Goal: Information Seeking & Learning: Compare options

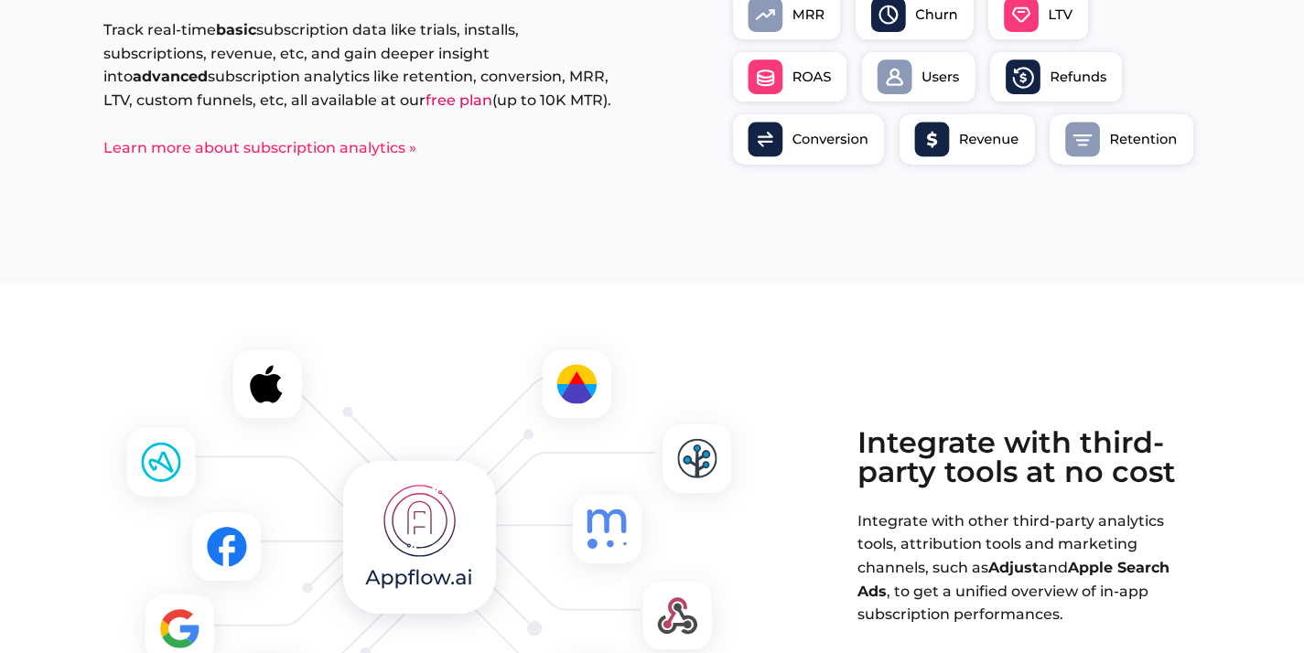
scroll to position [1739, 0]
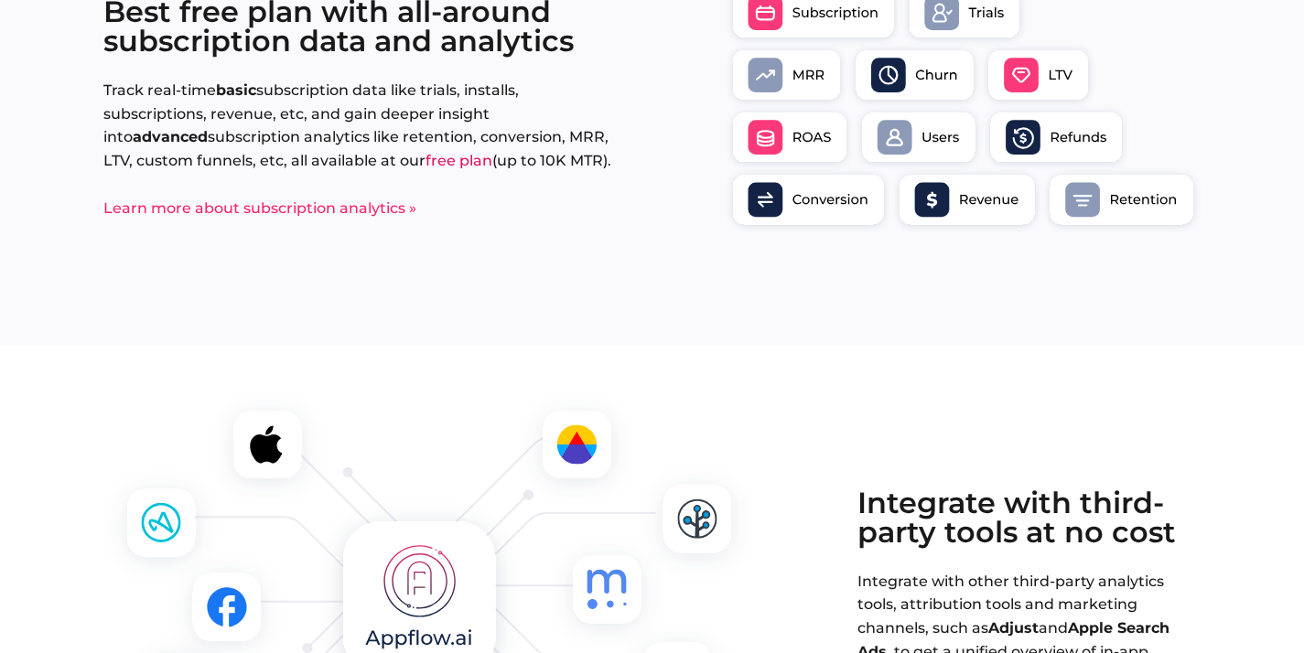
click at [426, 163] on link "free plan" at bounding box center [459, 160] width 67 height 17
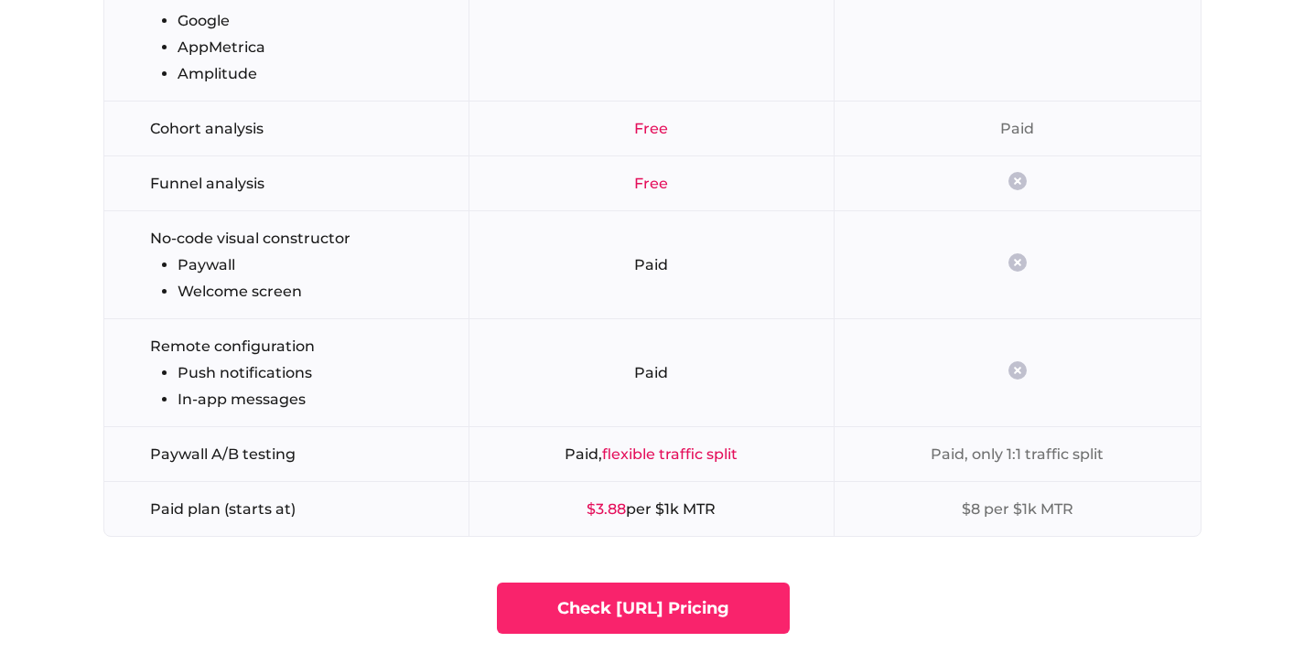
scroll to position [3958, 0]
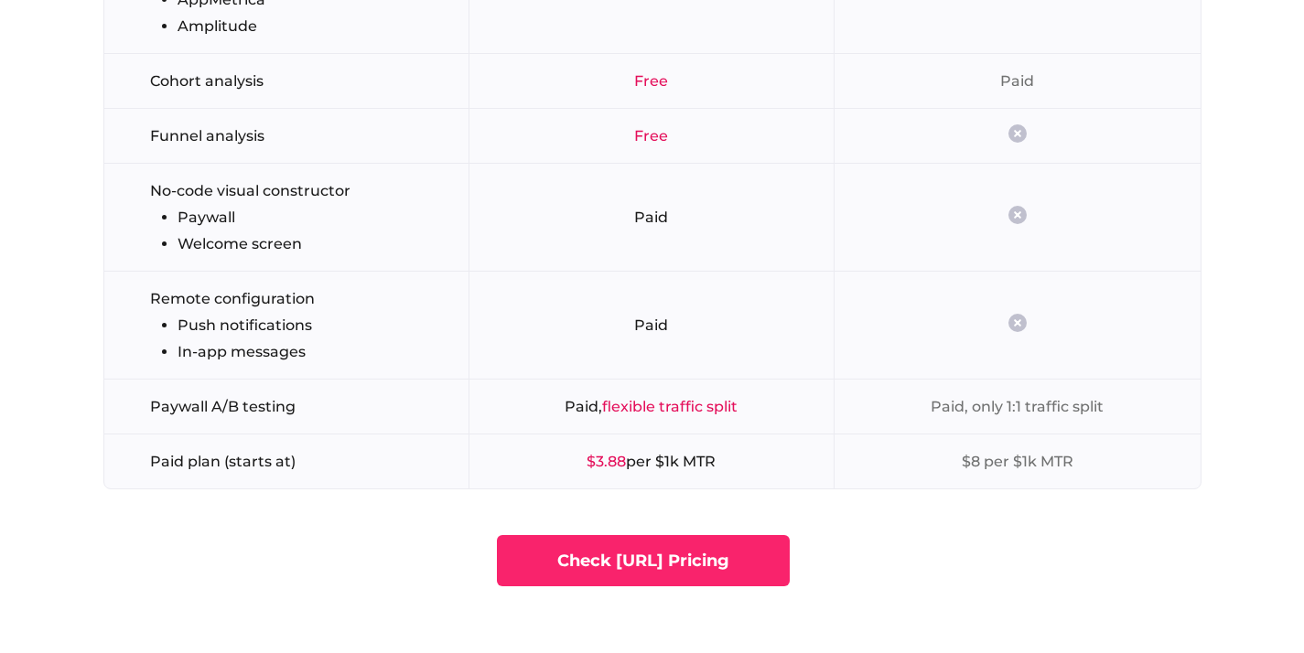
click at [600, 460] on strong "$3.88" at bounding box center [606, 461] width 39 height 17
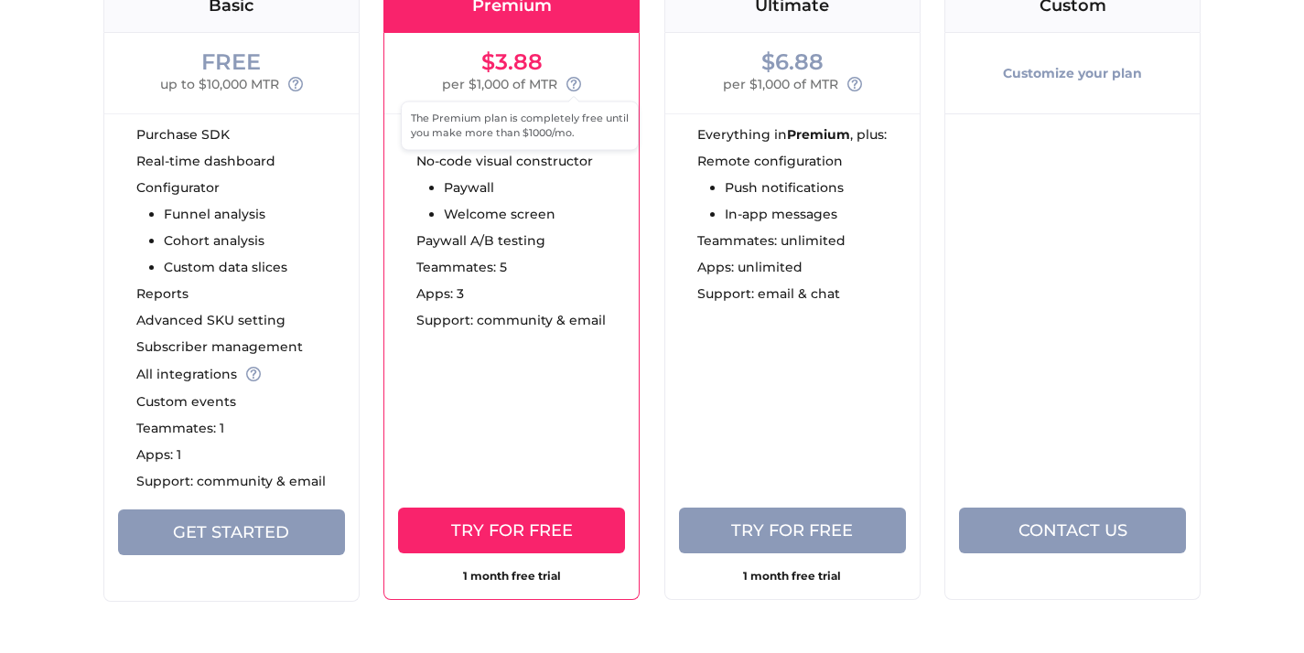
scroll to position [5749, 0]
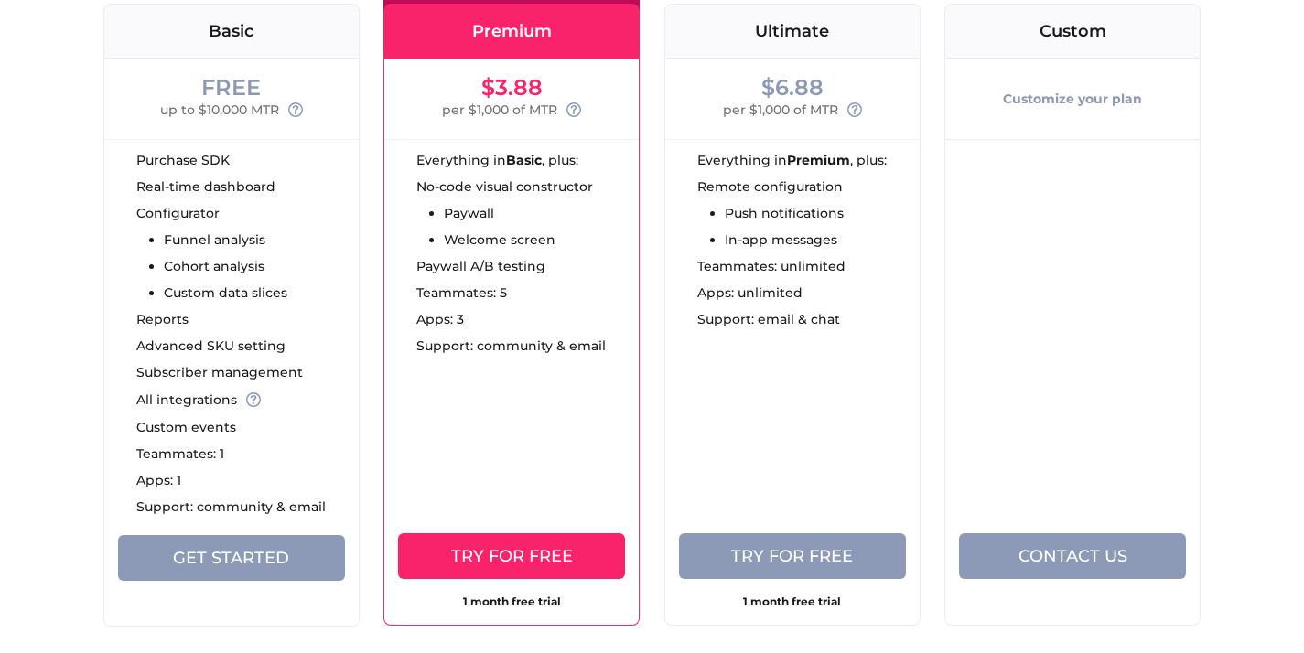
drag, startPoint x: 340, startPoint y: 152, endPoint x: 328, endPoint y: 133, distance: 23.1
click at [340, 152] on div "Purchase SDK Real-time dashboard Configurator Funnel analysis Cohort analysis C…" at bounding box center [231, 337] width 254 height 396
click at [509, 70] on div "$3.88 per $1,000 of MTR" at bounding box center [511, 99] width 254 height 81
click at [507, 80] on div "$3.88" at bounding box center [511, 88] width 61 height 22
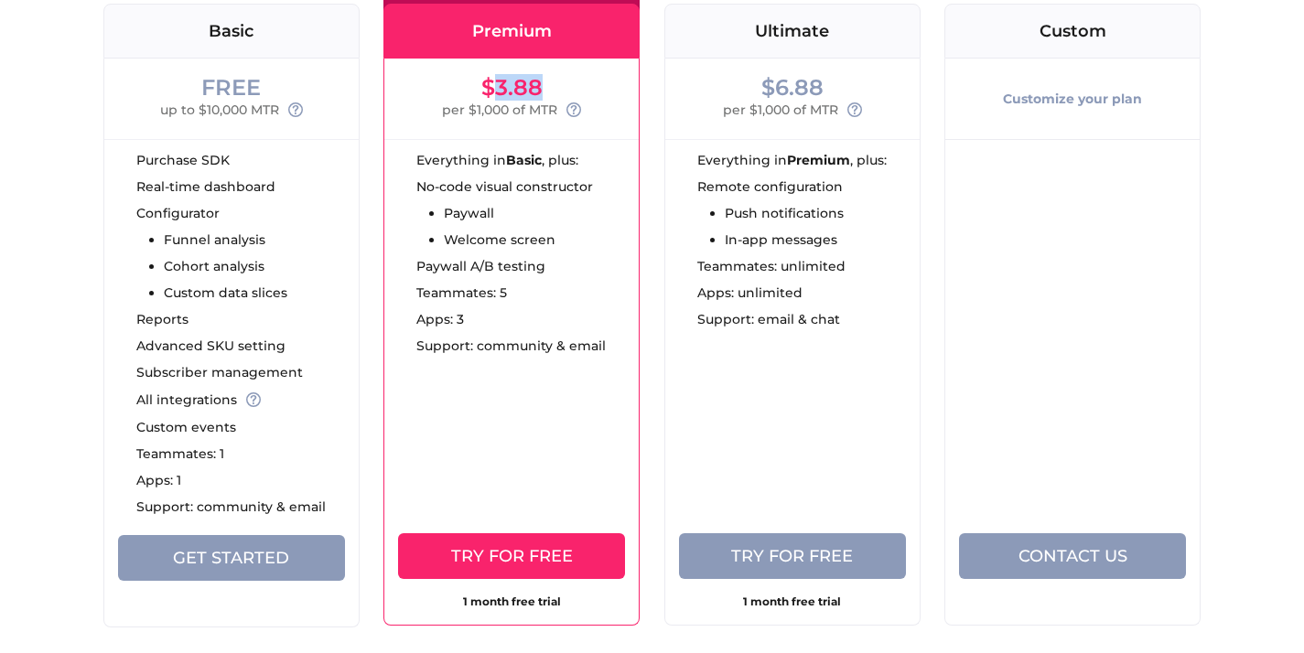
click at [507, 80] on div "$3.88" at bounding box center [511, 88] width 61 height 22
copy div "$3.88"
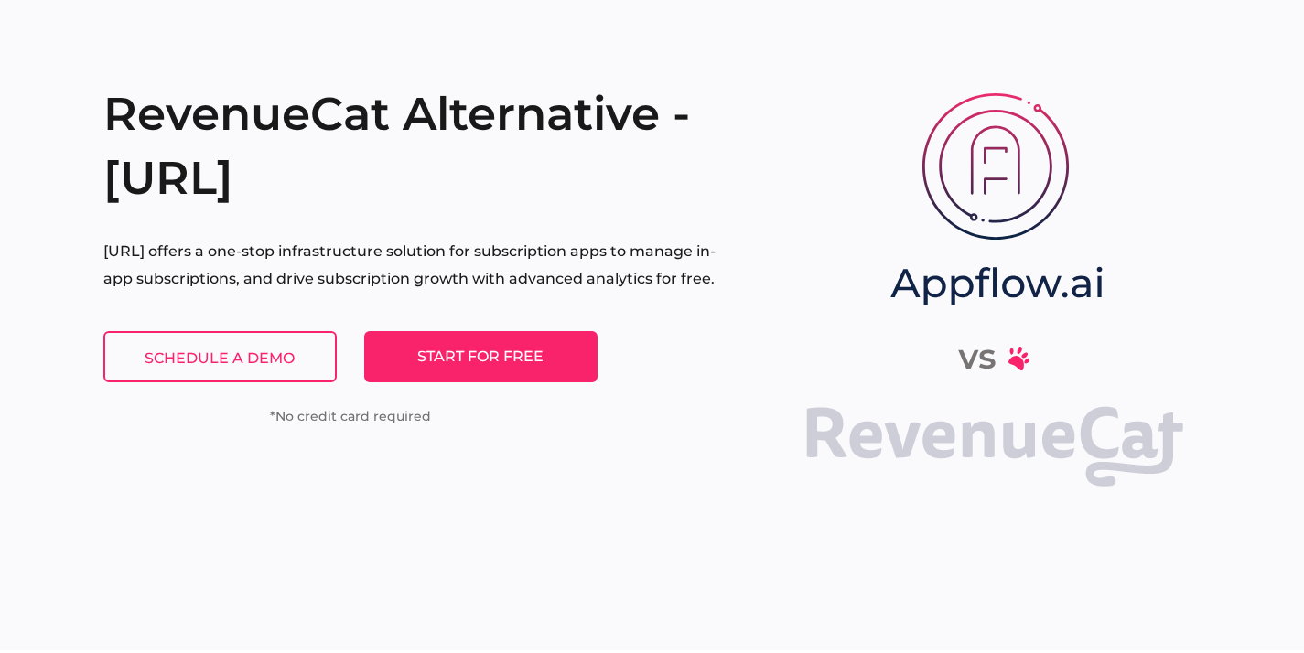
scroll to position [0, 0]
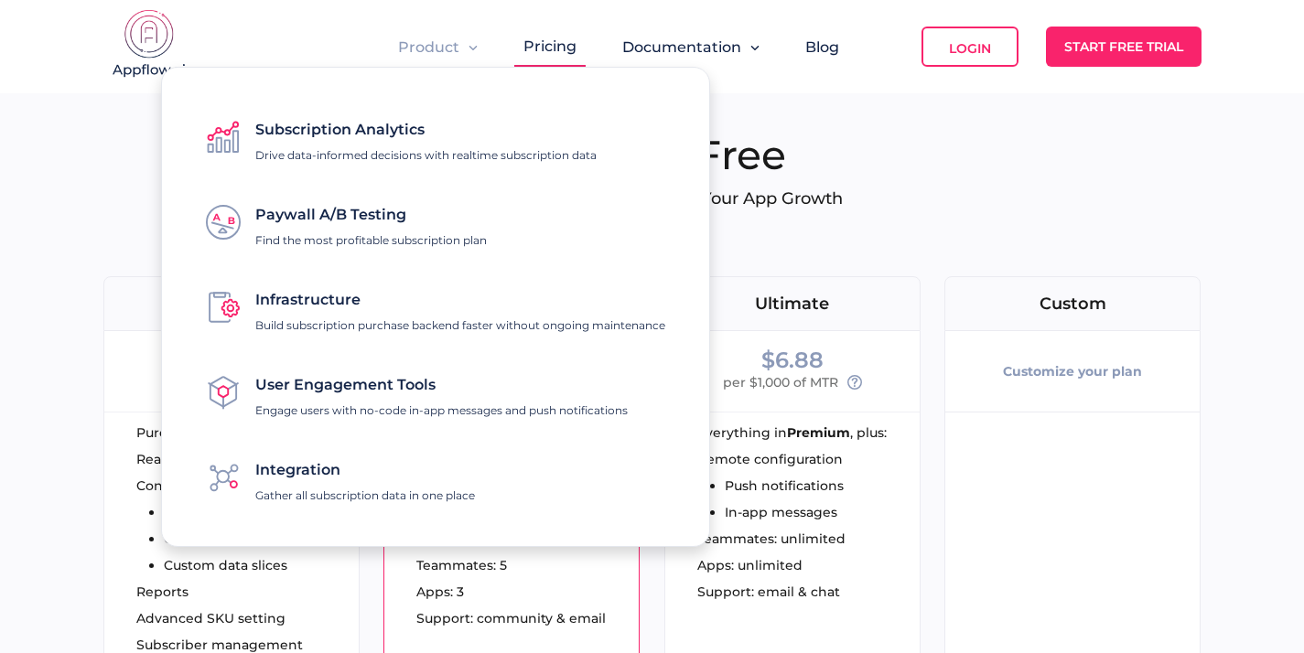
click at [297, 228] on div "Paywall A/B Testing Find the most profitable subscription plan" at bounding box center [371, 222] width 232 height 50
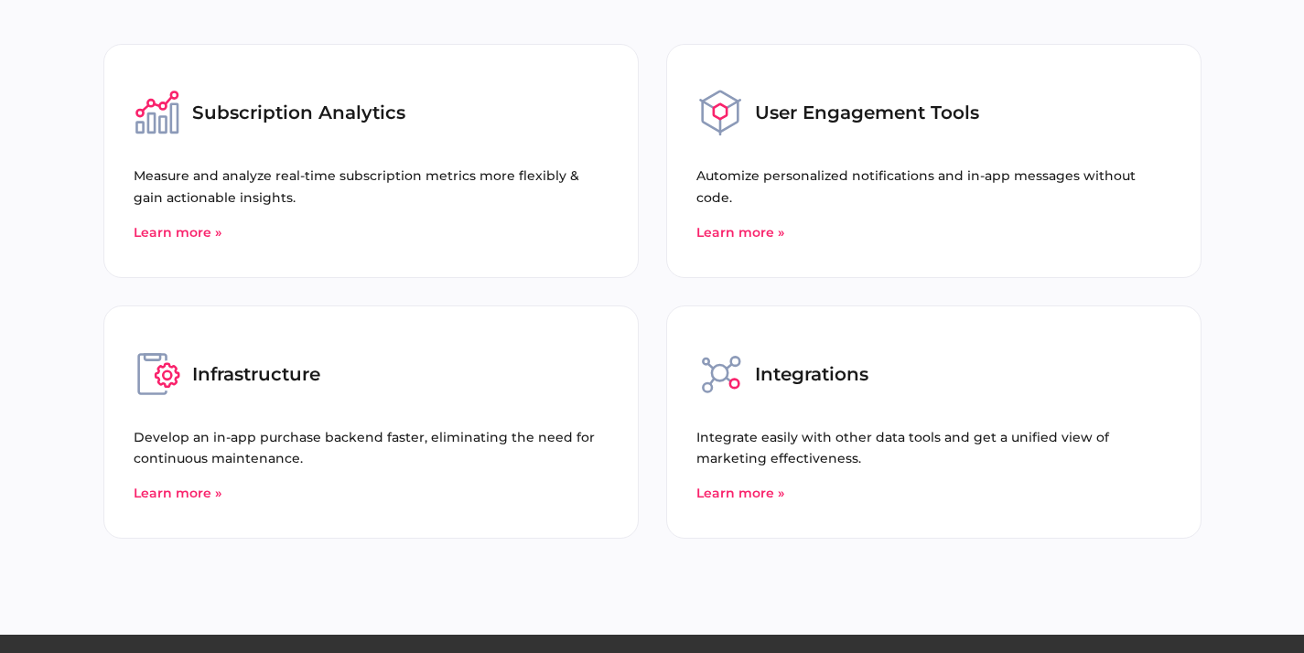
scroll to position [4910, 0]
